Goal: Find contact information: Find contact information

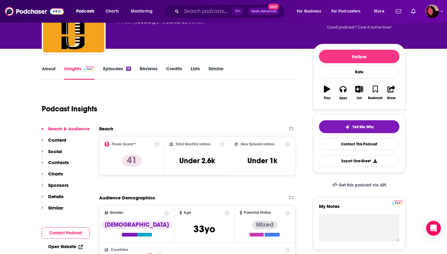
scroll to position [49, 0]
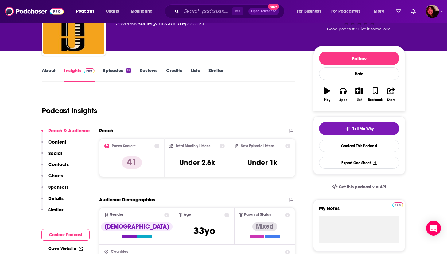
click at [44, 69] on link "About" at bounding box center [49, 74] width 14 height 14
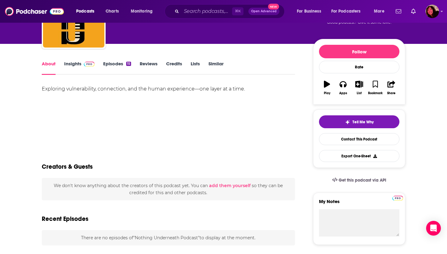
scroll to position [57, 0]
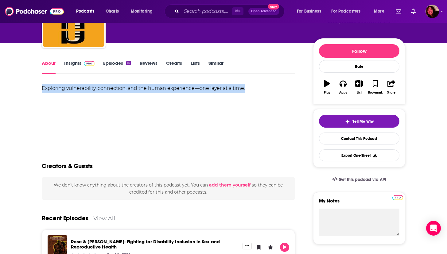
drag, startPoint x: 42, startPoint y: 89, endPoint x: 260, endPoint y: 86, distance: 218.7
click at [260, 86] on div "Exploring vulnerability, connection, and the human experience—one layer at a ti…" at bounding box center [168, 88] width 253 height 9
copy div "Exploring vulnerability, connection, and the human experience—one layer at a ti…"
click at [71, 66] on link "Insights" at bounding box center [79, 67] width 30 height 14
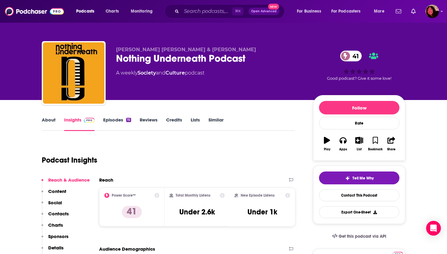
scroll to position [75, 0]
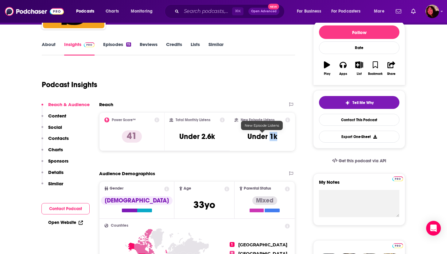
drag, startPoint x: 270, startPoint y: 138, endPoint x: 277, endPoint y: 138, distance: 6.7
click at [277, 138] on div "New Episode Listens Under 1k" at bounding box center [262, 131] width 56 height 28
copy h3 "1k"
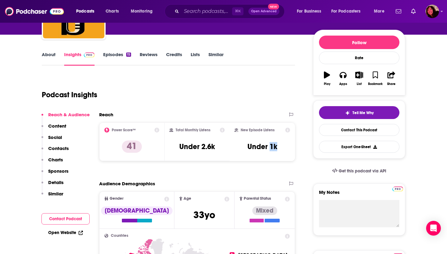
click at [54, 147] on p "Contacts" at bounding box center [58, 148] width 21 height 6
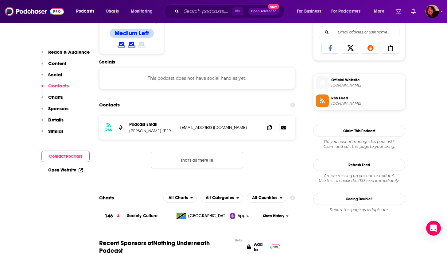
scroll to position [412, 0]
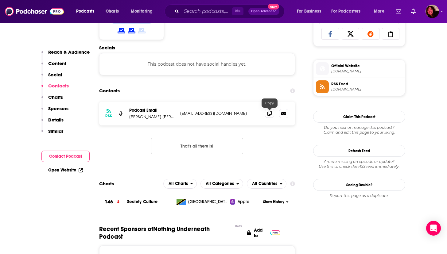
click at [268, 116] on icon at bounding box center [269, 113] width 4 height 5
click at [58, 171] on link "Open Website" at bounding box center [65, 169] width 35 height 5
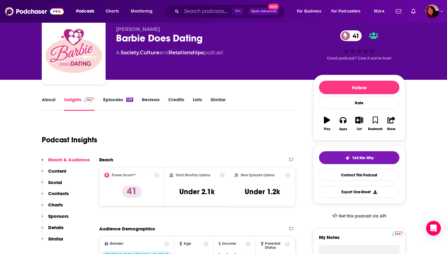
scroll to position [21, 0]
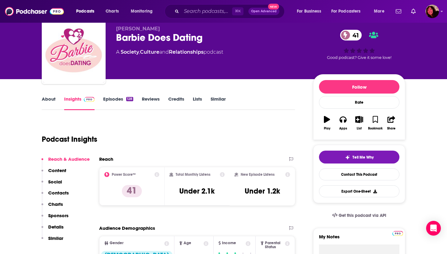
click at [50, 98] on link "About" at bounding box center [49, 103] width 14 height 14
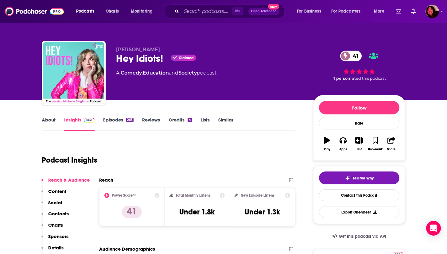
click at [45, 122] on link "About" at bounding box center [49, 124] width 14 height 14
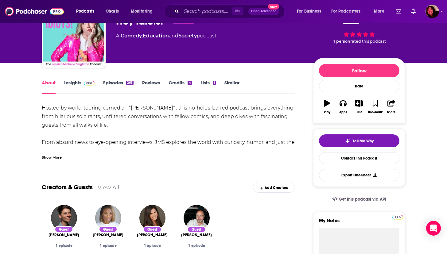
scroll to position [37, 0]
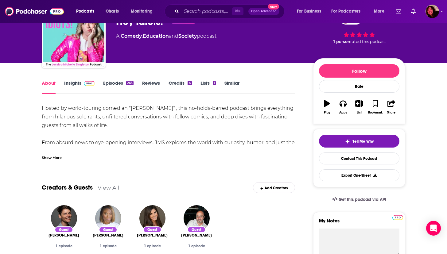
click at [44, 155] on div "Show More" at bounding box center [52, 157] width 20 height 6
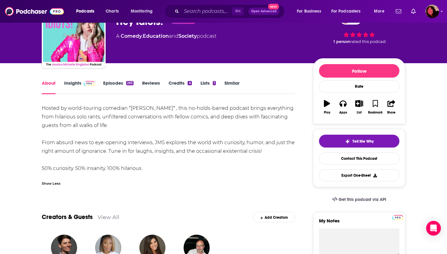
scroll to position [0, 0]
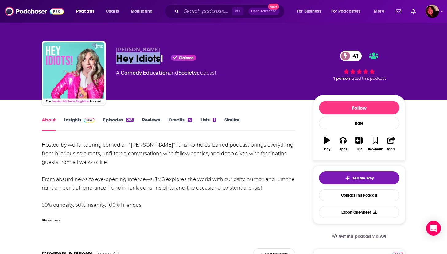
drag, startPoint x: 113, startPoint y: 59, endPoint x: 160, endPoint y: 59, distance: 46.9
click at [160, 59] on div "Jessica Michelle Singleton Hey Idiots! Claimed 41 A Comedy , Education and Soci…" at bounding box center [223, 74] width 363 height 66
copy h1 "Hey Idiots"
drag, startPoint x: 42, startPoint y: 144, endPoint x: 269, endPoint y: 185, distance: 230.6
click at [269, 185] on div "Hosted by world-touring comedian *Jessica Michelle Singleton* , this no-holds-b…" at bounding box center [168, 175] width 253 height 69
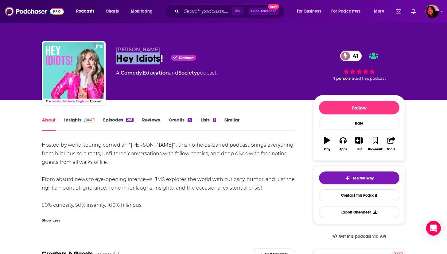
copy div "Hosted by world-touring comedian *Jessica Michelle Singleton* , this no-holds-b…"
click at [73, 119] on link "Insights" at bounding box center [79, 124] width 30 height 14
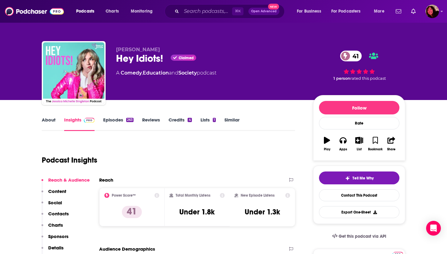
scroll to position [85, 0]
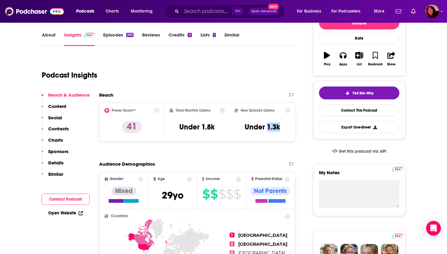
drag, startPoint x: 267, startPoint y: 126, endPoint x: 284, endPoint y: 126, distance: 16.3
click at [284, 126] on div "New Episode Listens Under 1.3k" at bounding box center [262, 122] width 56 height 28
copy h3 "1.3k"
click at [63, 213] on link "Open Website" at bounding box center [65, 212] width 35 height 5
click at [58, 129] on p "Contacts" at bounding box center [58, 129] width 21 height 6
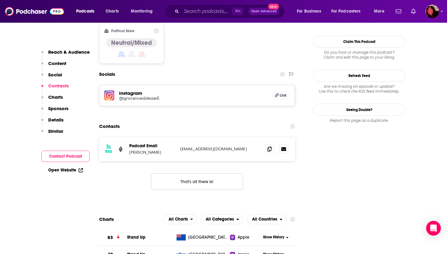
scroll to position [506, 0]
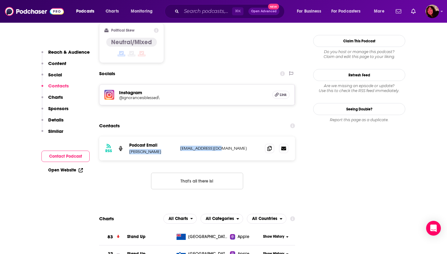
drag, startPoint x: 129, startPoint y: 117, endPoint x: 178, endPoint y: 118, distance: 49.1
click at [178, 136] on div "RSS Podcast Email Jessica Michelle Singleton jmsingle@gmail.com jmsingle@gmail.…" at bounding box center [197, 148] width 196 height 24
click at [201, 136] on div "RSS Podcast Email Jessica Michelle Singleton jmsingle@gmail.com jmsingle@gmail.…" at bounding box center [197, 148] width 196 height 24
click at [272, 144] on span at bounding box center [269, 148] width 9 height 9
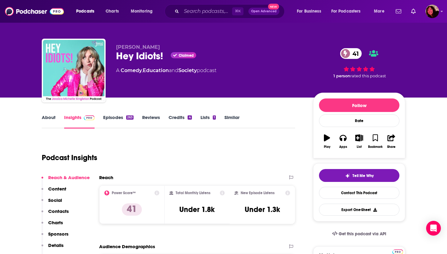
scroll to position [0, 0]
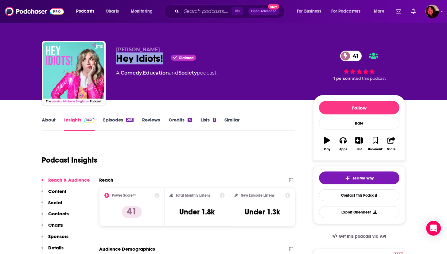
drag, startPoint x: 116, startPoint y: 58, endPoint x: 164, endPoint y: 61, distance: 48.3
click at [164, 61] on div "Jessica Michelle Singleton Hey Idiots! Claimed 41 A Comedy , Education and Soci…" at bounding box center [223, 74] width 363 height 66
copy h2 "Hey Idiots!"
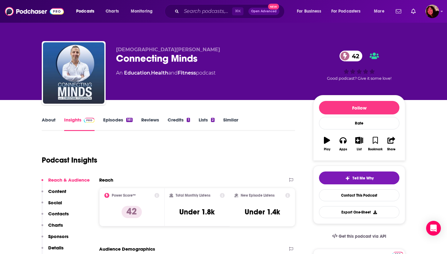
click at [51, 118] on link "About" at bounding box center [49, 124] width 14 height 14
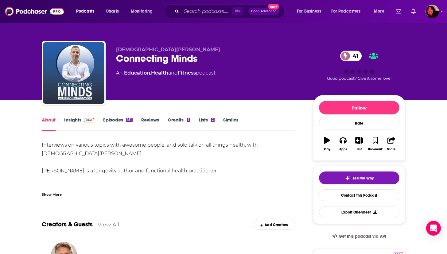
click at [68, 121] on link "Insights" at bounding box center [79, 124] width 30 height 14
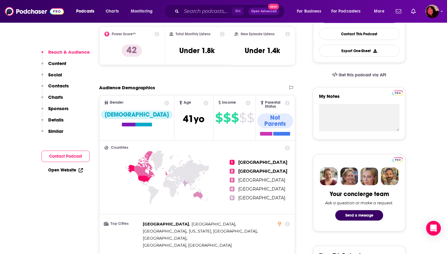
scroll to position [171, 0]
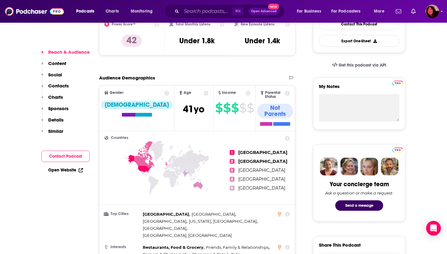
click at [56, 169] on link "Open Website" at bounding box center [65, 169] width 35 height 5
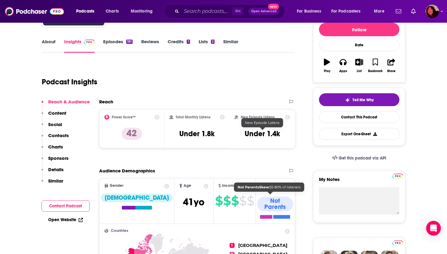
scroll to position [0, 0]
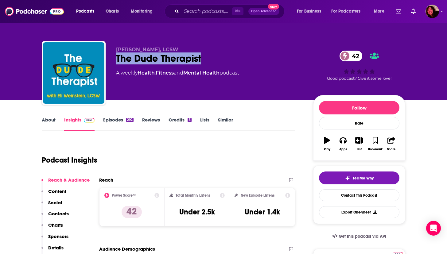
drag, startPoint x: 116, startPoint y: 55, endPoint x: 204, endPoint y: 56, distance: 87.7
click at [204, 56] on div "The Dude Therapist 42" at bounding box center [209, 58] width 187 height 12
copy h2 "The Dude Therapist"
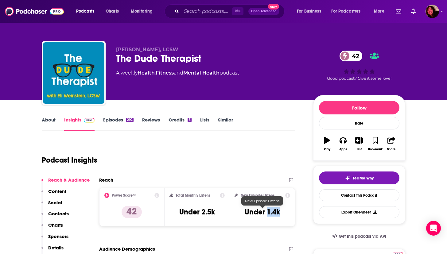
drag, startPoint x: 267, startPoint y: 213, endPoint x: 279, endPoint y: 213, distance: 12.3
click at [279, 213] on h3 "Under 1.4k" at bounding box center [261, 211] width 35 height 9
copy h3 "1.4k"
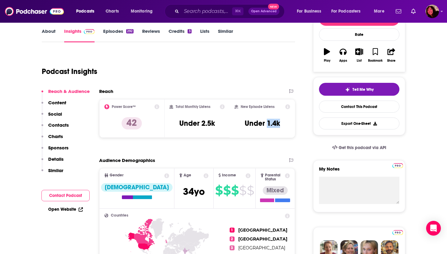
scroll to position [90, 0]
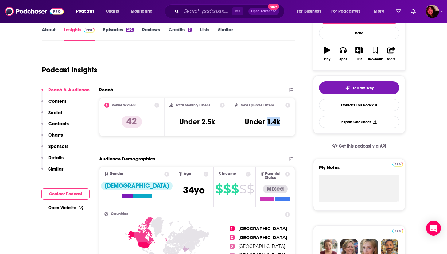
click at [62, 206] on link "Open Website" at bounding box center [65, 207] width 35 height 5
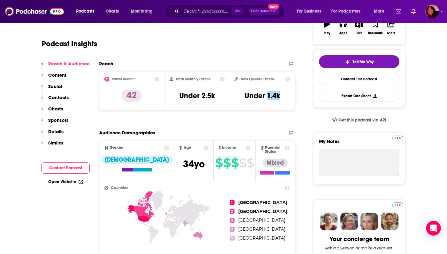
scroll to position [32, 0]
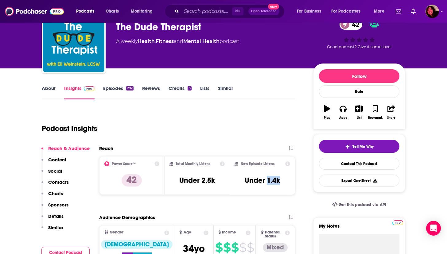
click at [53, 182] on p "Contacts" at bounding box center [58, 182] width 21 height 6
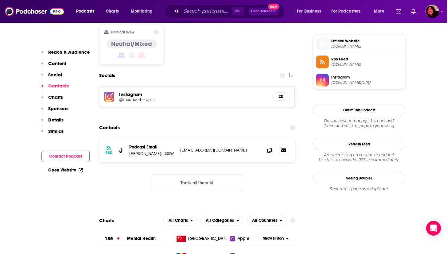
scroll to position [499, 0]
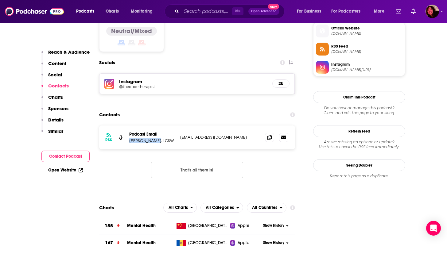
drag, startPoint x: 129, startPoint y: 118, endPoint x: 151, endPoint y: 117, distance: 21.5
click at [151, 138] on p "Eli Weinstein, LCSW" at bounding box center [152, 140] width 46 height 5
copy p "Eli Weinstein"
click at [268, 135] on icon at bounding box center [269, 137] width 4 height 5
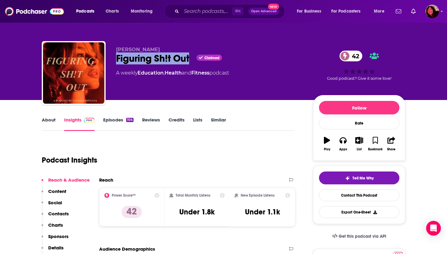
drag, startPoint x: 116, startPoint y: 59, endPoint x: 189, endPoint y: 60, distance: 72.7
click at [189, 60] on div "Figuring Sh!t Out Claimed 42" at bounding box center [209, 58] width 187 height 12
copy h2 "Figuring Sh!t Out"
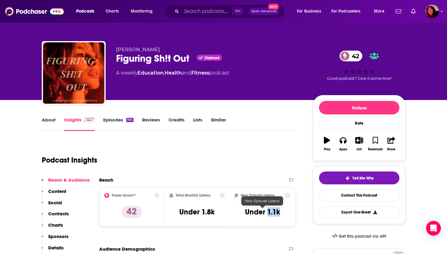
drag, startPoint x: 267, startPoint y: 214, endPoint x: 278, endPoint y: 215, distance: 11.1
click at [278, 215] on h3 "Under 1.1k" at bounding box center [262, 211] width 35 height 9
copy h3 "1.1k"
click at [49, 121] on link "About" at bounding box center [49, 124] width 14 height 14
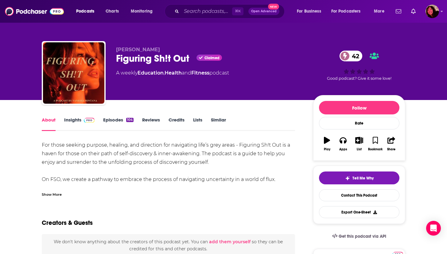
scroll to position [37, 0]
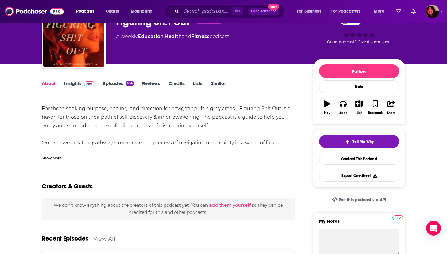
click at [47, 158] on div "Show More" at bounding box center [52, 158] width 20 height 6
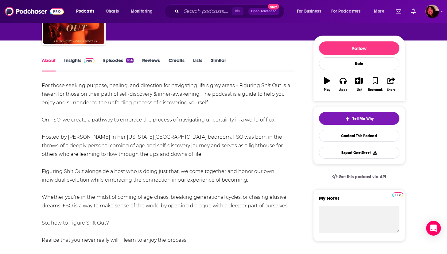
scroll to position [60, 0]
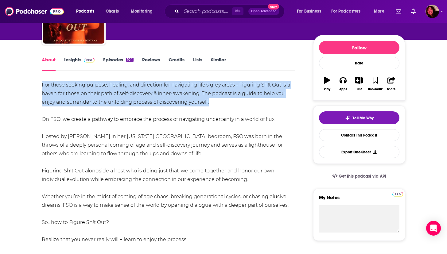
drag, startPoint x: 42, startPoint y: 83, endPoint x: 217, endPoint y: 102, distance: 176.3
click at [217, 103] on div "For those seeking purpose, healing, and direction for navigating life’s grey ar…" at bounding box center [168, 240] width 253 height 318
copy div "For those seeking purpose, healing, and direction for navigating life’s grey ar…"
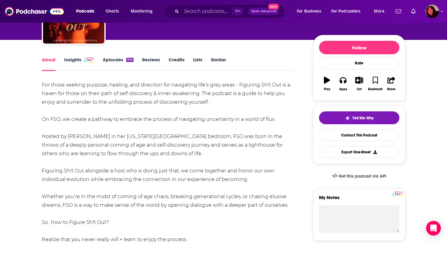
click at [74, 59] on link "Insights" at bounding box center [79, 64] width 30 height 14
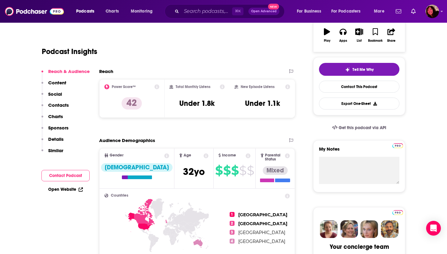
click at [62, 104] on p "Contacts" at bounding box center [58, 105] width 21 height 6
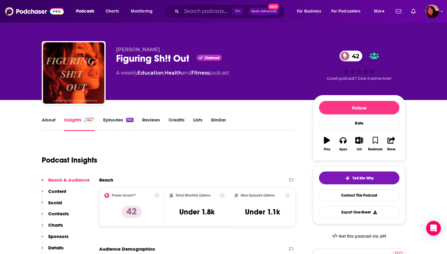
click at [45, 121] on link "About" at bounding box center [49, 124] width 14 height 14
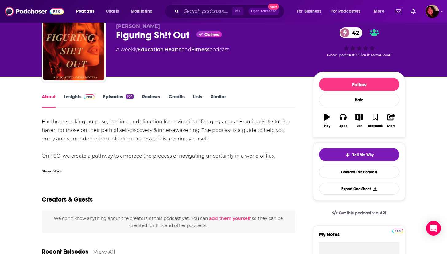
scroll to position [25, 0]
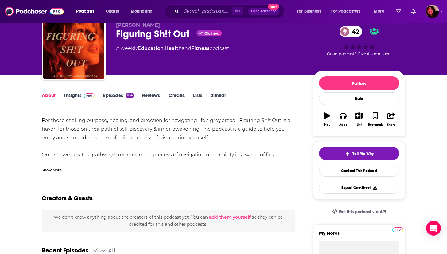
click at [52, 170] on div "Show More" at bounding box center [52, 170] width 20 height 6
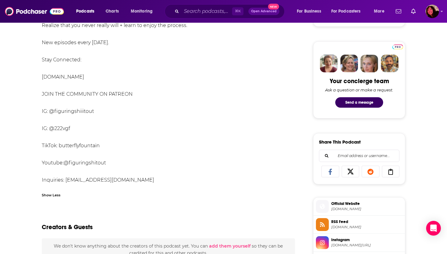
scroll to position [276, 0]
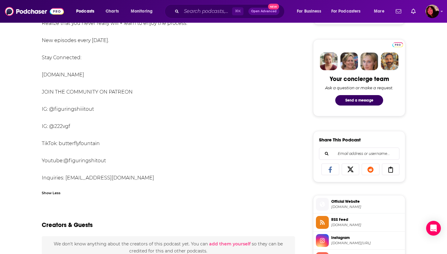
drag, startPoint x: 66, startPoint y: 179, endPoint x: 155, endPoint y: 181, distance: 89.3
click at [155, 181] on div "For those seeking purpose, healing, and direction for navigating life’s grey ar…" at bounding box center [168, 23] width 253 height 318
copy div "[EMAIL_ADDRESS][DOMAIN_NAME]"
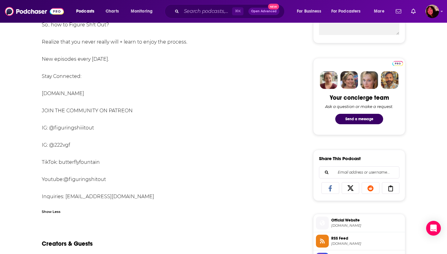
scroll to position [254, 0]
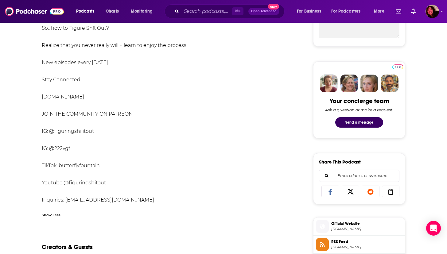
drag, startPoint x: 42, startPoint y: 97, endPoint x: 110, endPoint y: 99, distance: 68.1
click at [110, 99] on div "For those seeking purpose, healing, and direction for navigating life’s grey ar…" at bounding box center [168, 46] width 253 height 318
copy div "[DOMAIN_NAME]"
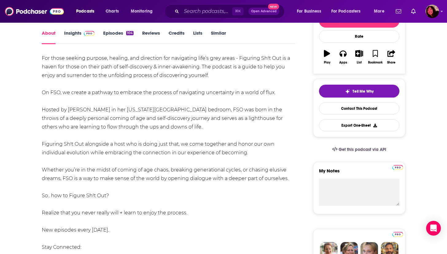
scroll to position [89, 0]
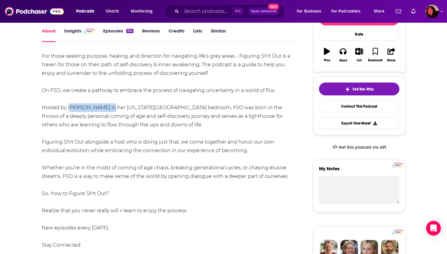
drag, startPoint x: 69, startPoint y: 108, endPoint x: 108, endPoint y: 109, distance: 39.0
click at [108, 109] on div "For those seeking purpose, healing, and direction for navigating life’s grey ar…" at bounding box center [168, 211] width 253 height 318
copy div "[PERSON_NAME]"
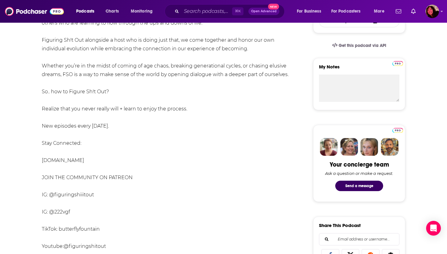
scroll to position [190, 0]
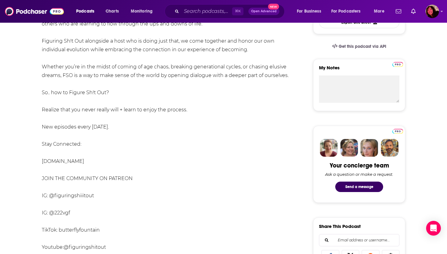
drag, startPoint x: 42, startPoint y: 161, endPoint x: 111, endPoint y: 161, distance: 68.4
click at [111, 161] on div "For those seeking purpose, healing, and direction for navigating life’s grey ar…" at bounding box center [168, 110] width 253 height 318
copy div "[DOMAIN_NAME]"
